Goal: Navigation & Orientation: Go to known website

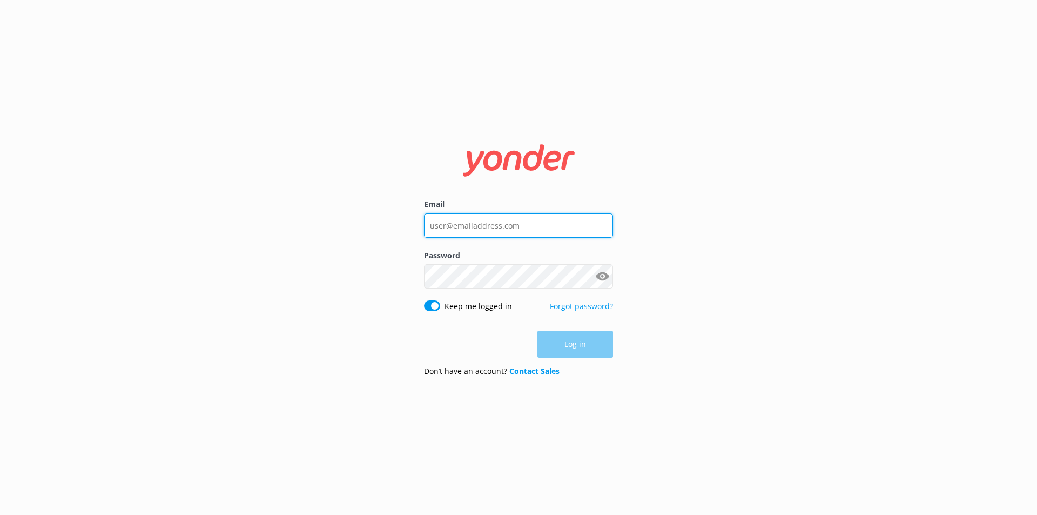
click at [517, 215] on input "Email" at bounding box center [518, 225] width 189 height 24
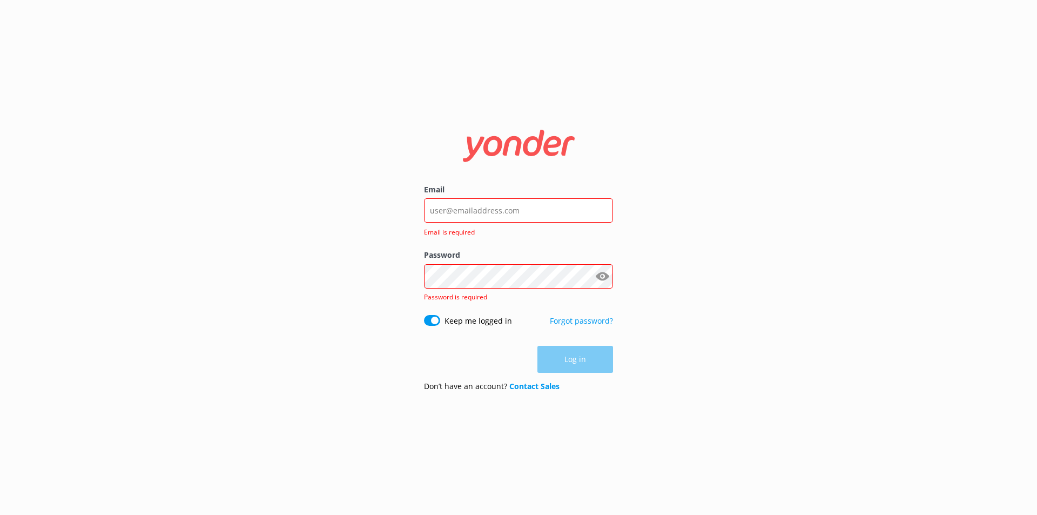
click at [855, 146] on div "Email Email is required Password Show password Password is required Keep me log…" at bounding box center [518, 257] width 1037 height 515
